Goal: Information Seeking & Learning: Learn about a topic

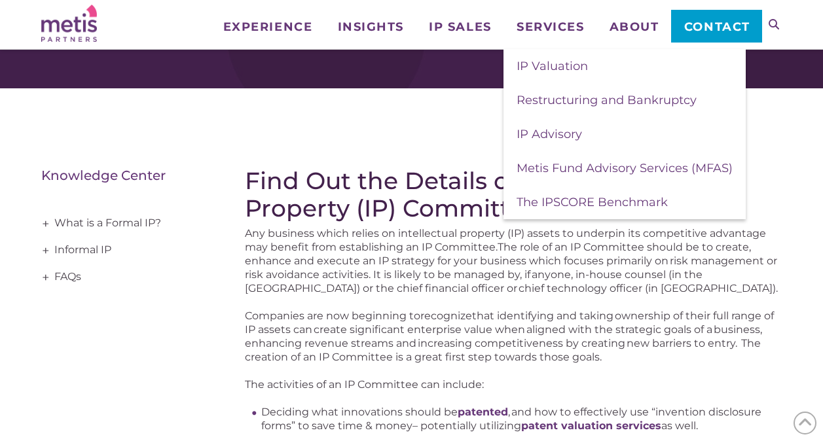
scroll to position [87, 0]
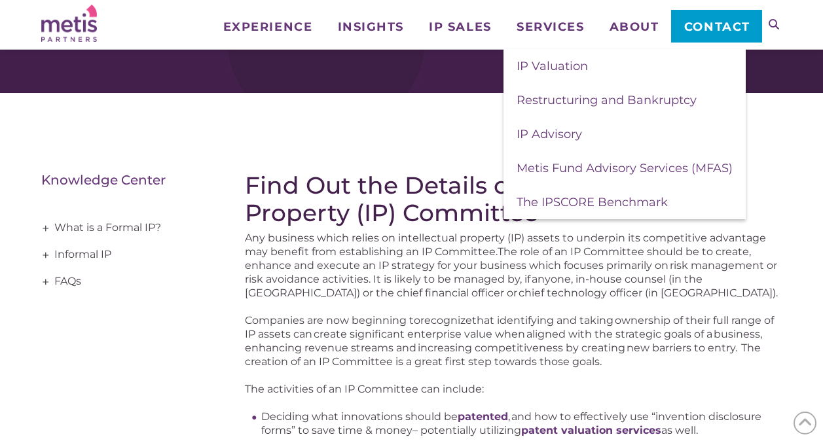
click at [317, 269] on span "he role of an IP Committee should be to create, enhance and execute an IP strat…" at bounding box center [511, 272] width 533 height 54
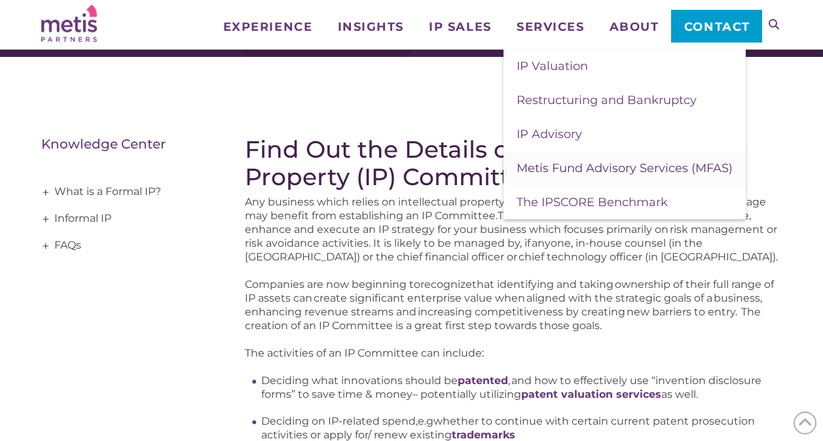
scroll to position [43, 0]
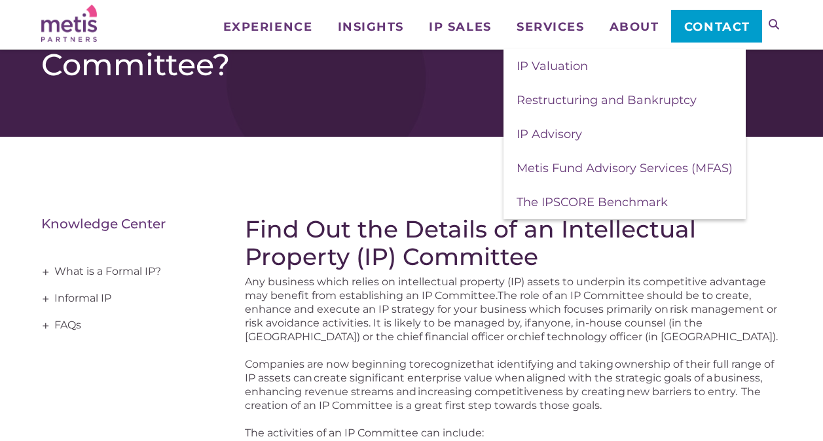
click at [595, 308] on span "he role of an IP Committee should be to create, enhance and execute an IP strat…" at bounding box center [511, 316] width 533 height 54
click at [470, 325] on span "he role of an IP Committee should be to create, enhance and execute an IP strat…" at bounding box center [511, 316] width 533 height 54
click at [391, 263] on h2 "Find Out the Details of an Intellectual Property (IP) Committee" at bounding box center [513, 242] width 537 height 55
click at [427, 265] on h2 "Find Out the Details of an Intellectual Property (IP) Committee" at bounding box center [513, 242] width 537 height 55
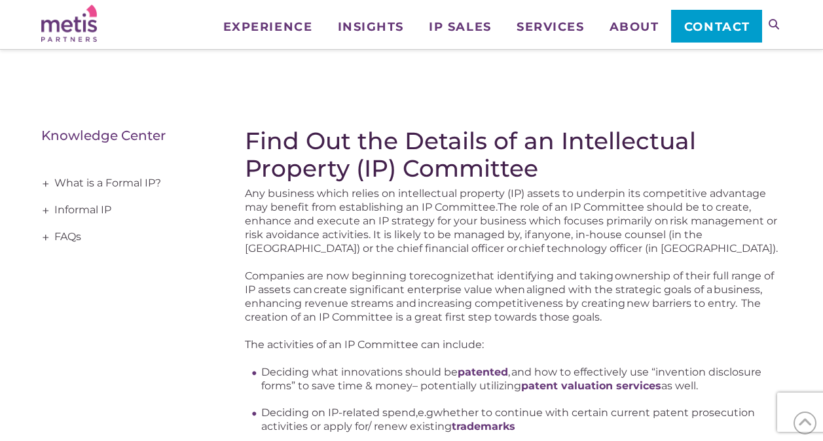
scroll to position [131, 0]
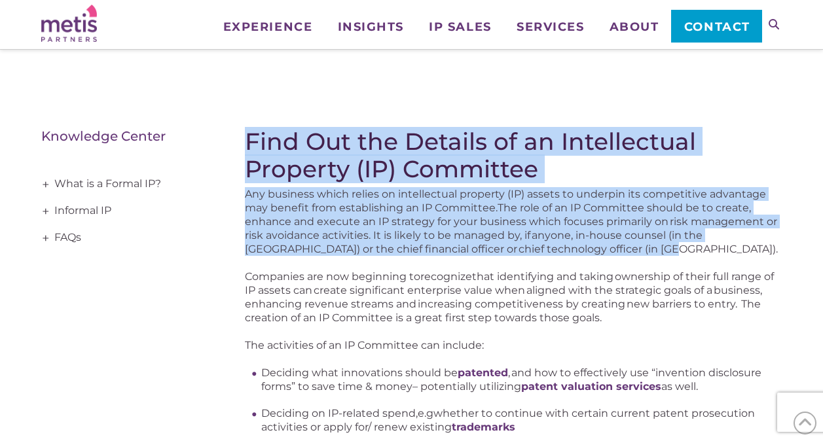
drag, startPoint x: 585, startPoint y: 250, endPoint x: 232, endPoint y: 145, distance: 368.7
click at [232, 145] on div "Find Out the Details of an Intellectual Property (IP) Committee Any business wh…" at bounding box center [411, 422] width 740 height 695
drag, startPoint x: 232, startPoint y: 145, endPoint x: 385, endPoint y: 238, distance: 179.4
click at [385, 238] on span "he role of an IP Committee should be to create, enhance and execute an IP strat…" at bounding box center [511, 229] width 533 height 54
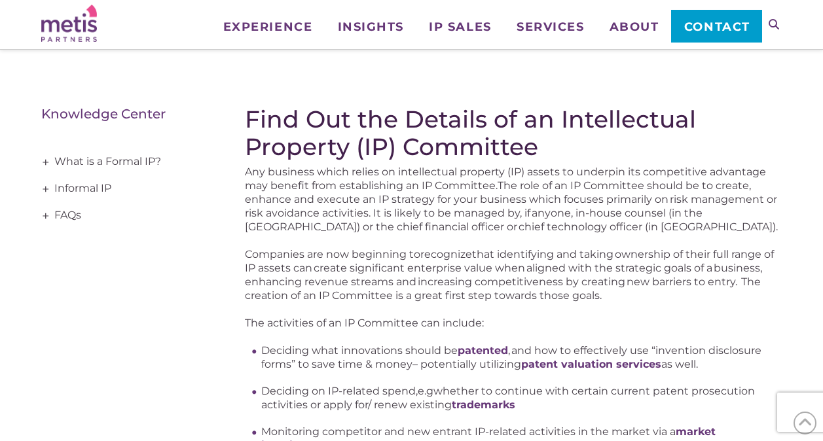
scroll to position [152, 0]
